Goal: Task Accomplishment & Management: Complete application form

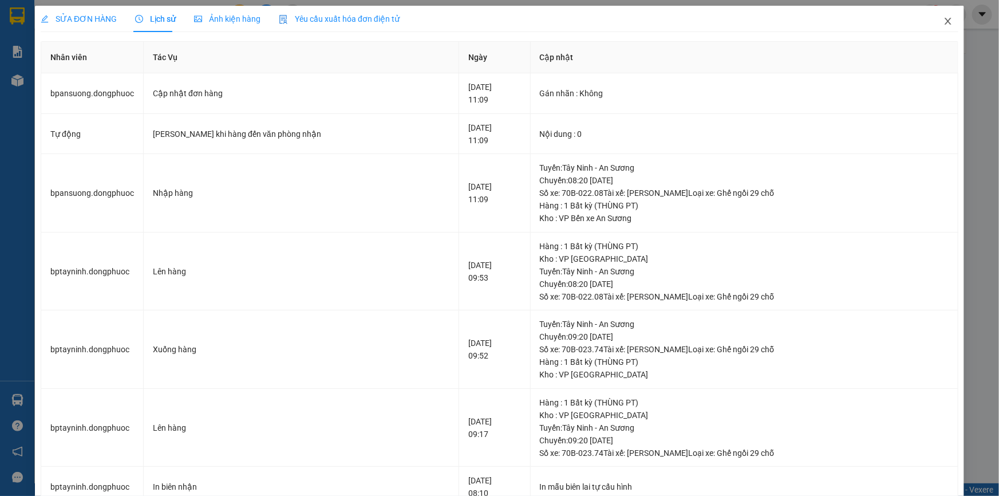
click at [944, 21] on icon "close" at bounding box center [948, 21] width 9 height 9
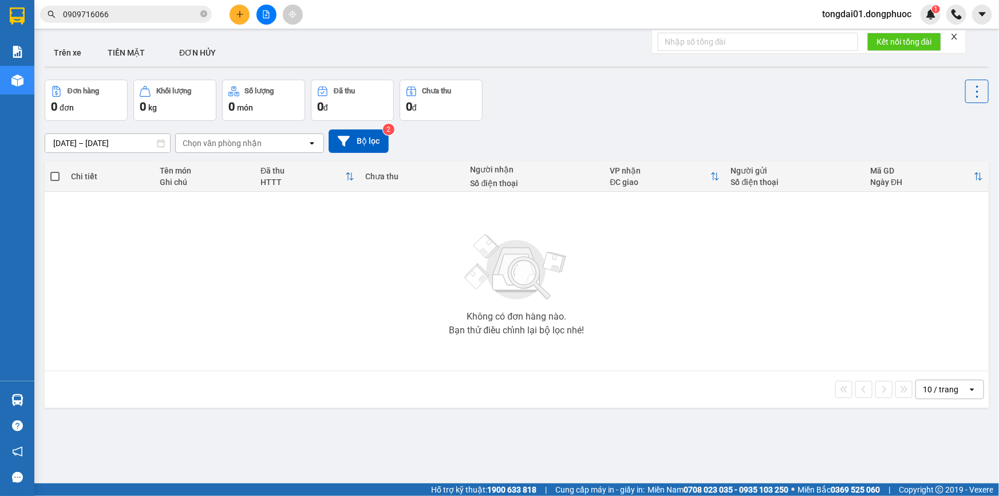
click at [139, 18] on input "0909716066" at bounding box center [130, 14] width 135 height 13
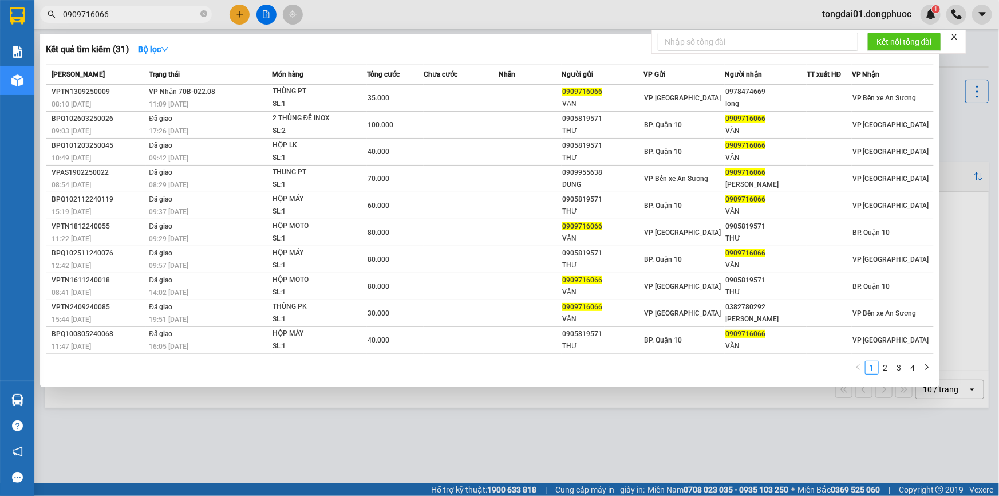
click at [139, 18] on input "0909716066" at bounding box center [130, 14] width 135 height 13
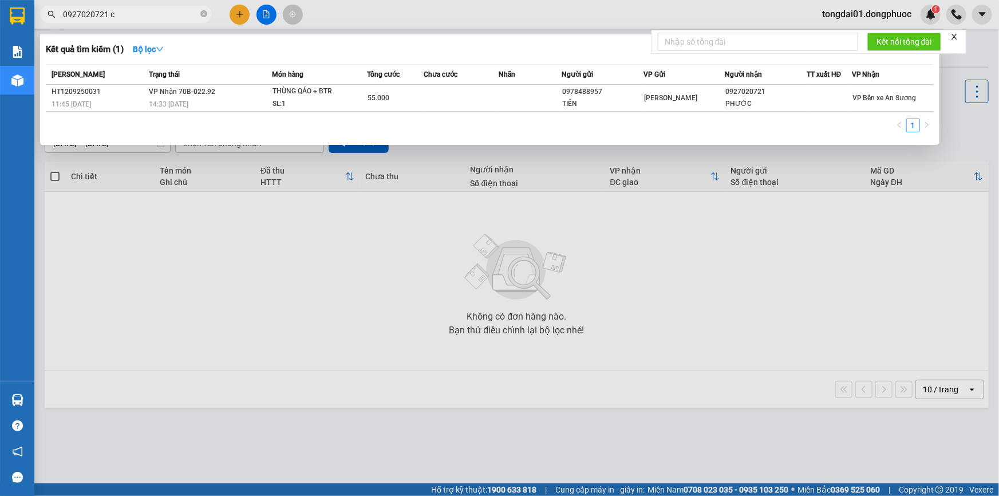
type input "0927020721 c"
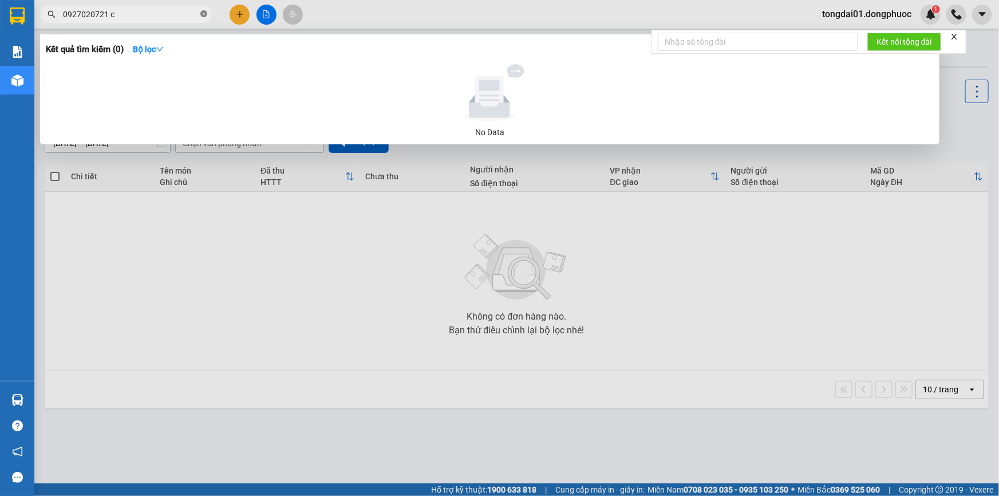
click at [200, 13] on icon "close-circle" at bounding box center [203, 13] width 7 height 7
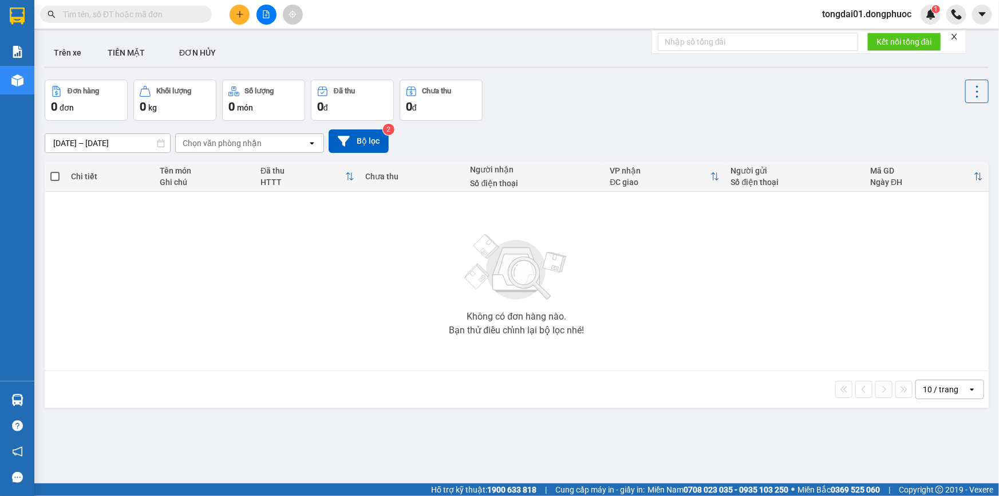
click at [111, 12] on input "text" at bounding box center [130, 14] width 135 height 13
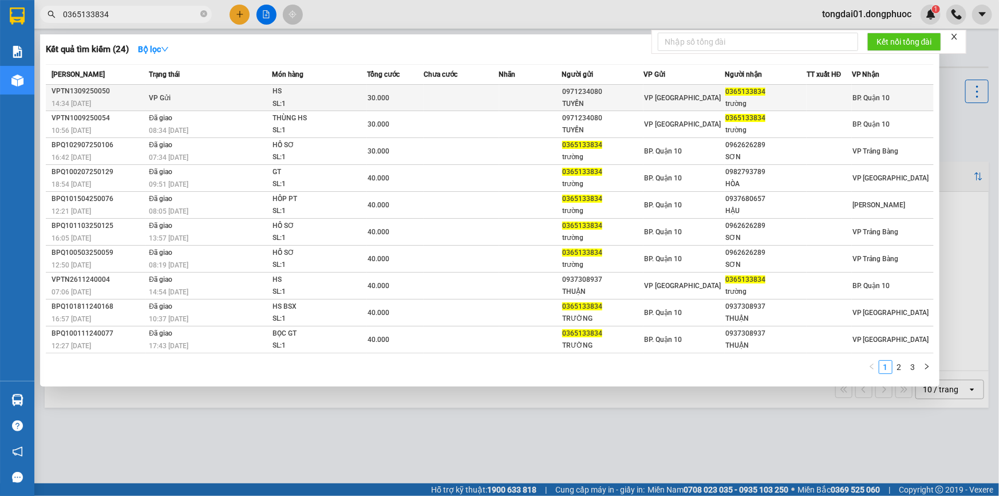
type input "0365133834"
click at [103, 99] on div "14:34 [DATE]" at bounding box center [99, 103] width 94 height 13
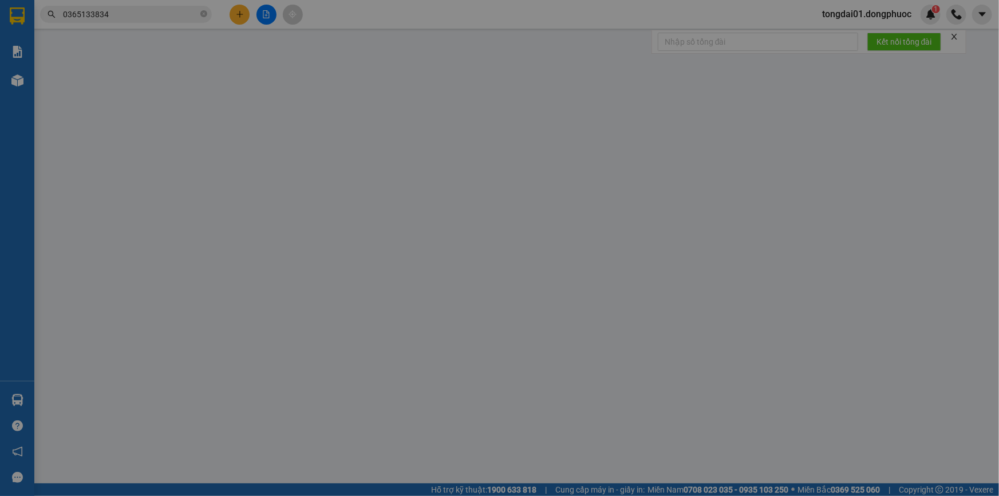
type input "0971234080"
type input "TUYỀN"
type input "0365133834"
type input "trường"
type input "30.000"
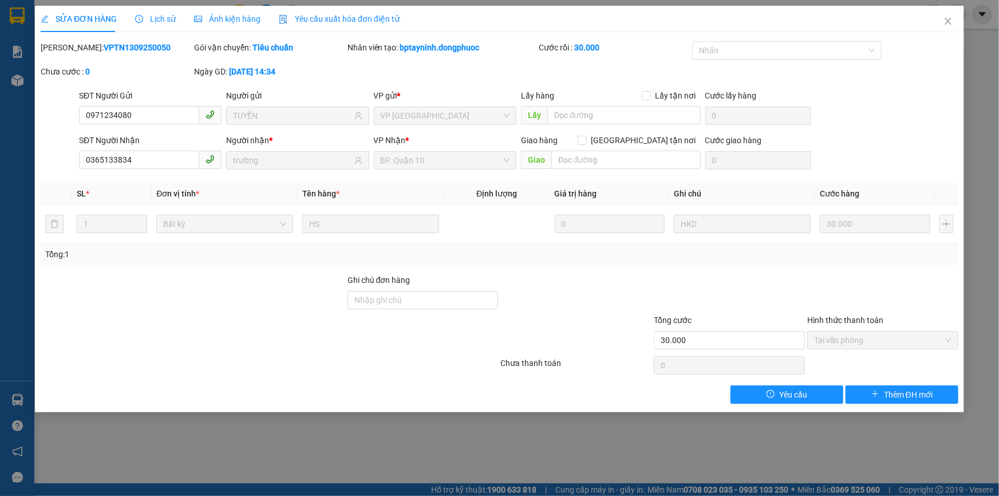
click at [157, 13] on div "Lịch sử" at bounding box center [155, 19] width 41 height 13
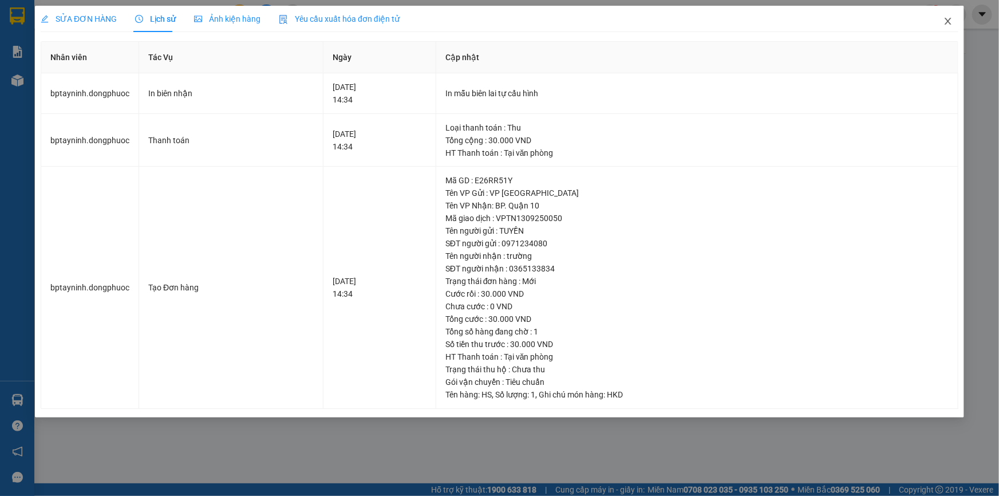
click at [945, 17] on icon "close" at bounding box center [948, 21] width 9 height 9
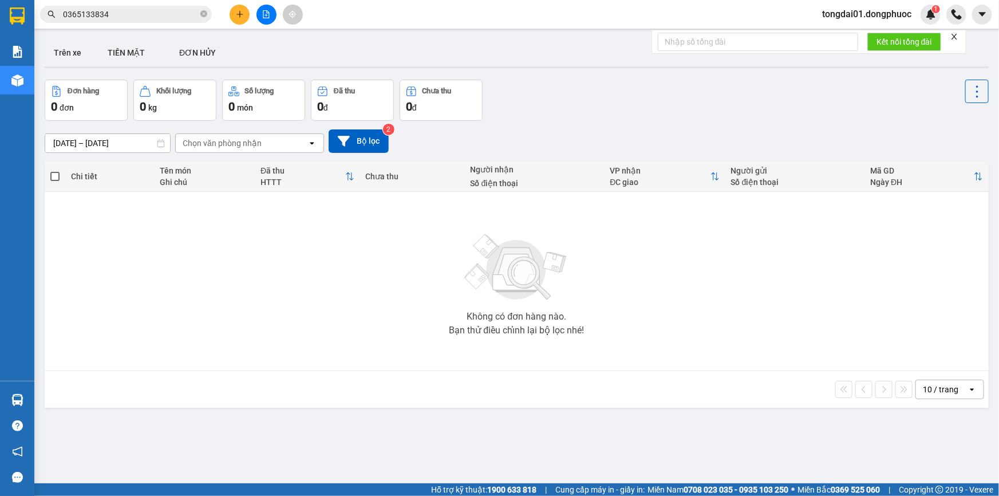
click at [144, 17] on input "0365133834" at bounding box center [130, 14] width 135 height 13
